Goal: Navigation & Orientation: Find specific page/section

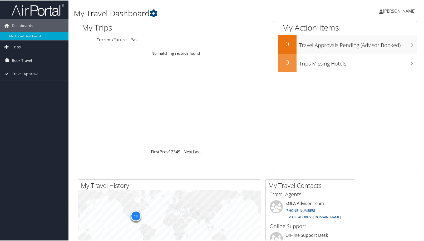
click at [13, 44] on span "Trips" at bounding box center [16, 46] width 9 height 13
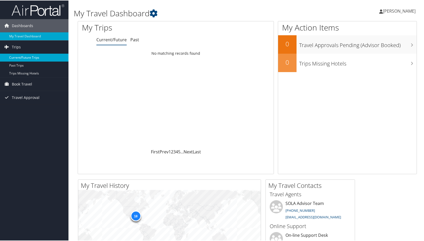
click at [28, 58] on link "Current/Future Trips" at bounding box center [34, 57] width 68 height 8
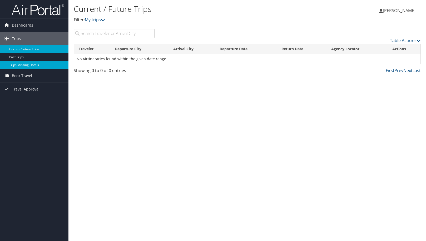
click at [22, 67] on link "Trips Missing Hotels" at bounding box center [34, 65] width 68 height 8
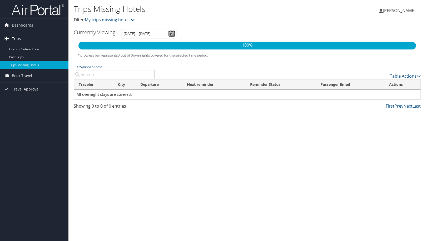
click at [17, 38] on span "Trips" at bounding box center [16, 38] width 9 height 13
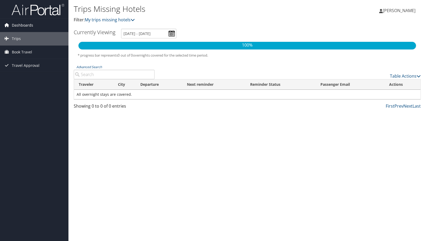
click at [21, 26] on span "Dashboards" at bounding box center [22, 25] width 21 height 13
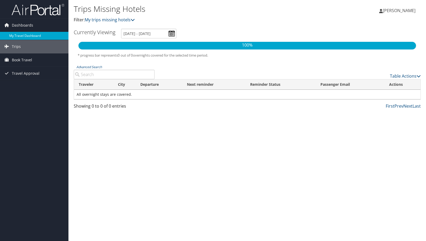
click at [20, 36] on link "My Travel Dashboard" at bounding box center [34, 36] width 68 height 8
